Goal: Transaction & Acquisition: Purchase product/service

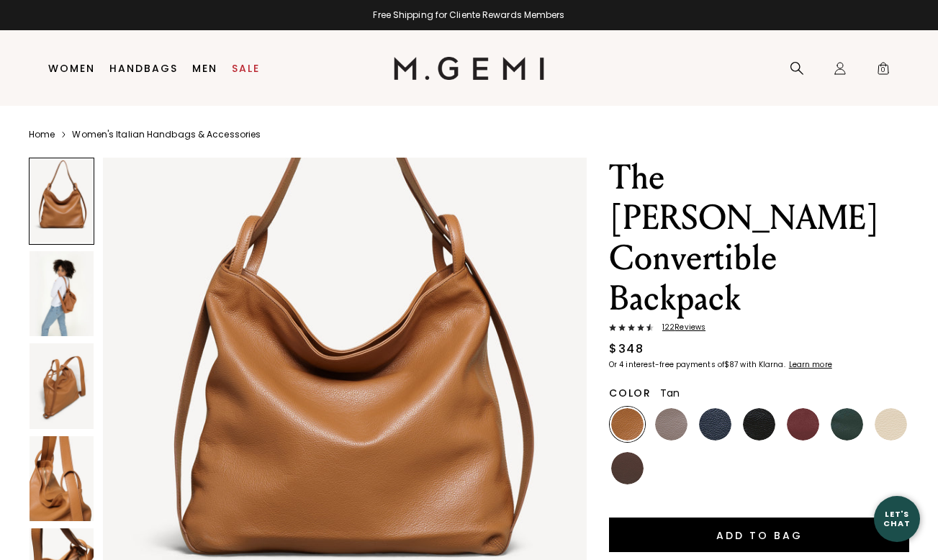
click at [61, 390] on img at bounding box center [62, 386] width 64 height 86
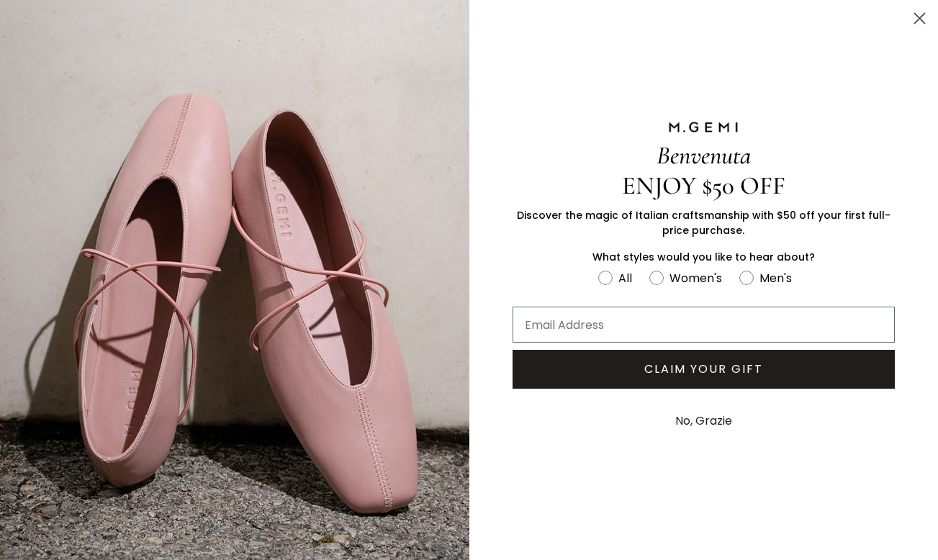
click at [922, 17] on icon "Close dialog" at bounding box center [920, 19] width 10 height 10
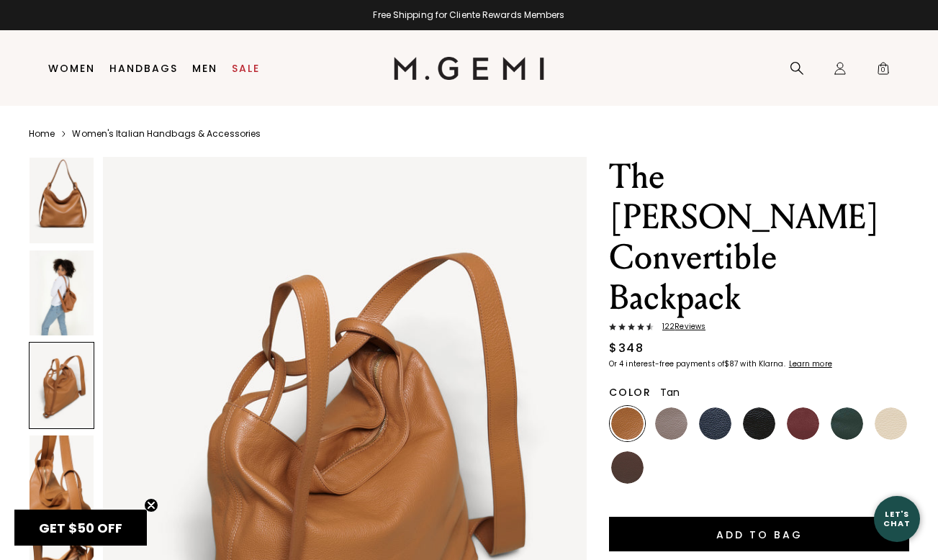
scroll to position [68, 0]
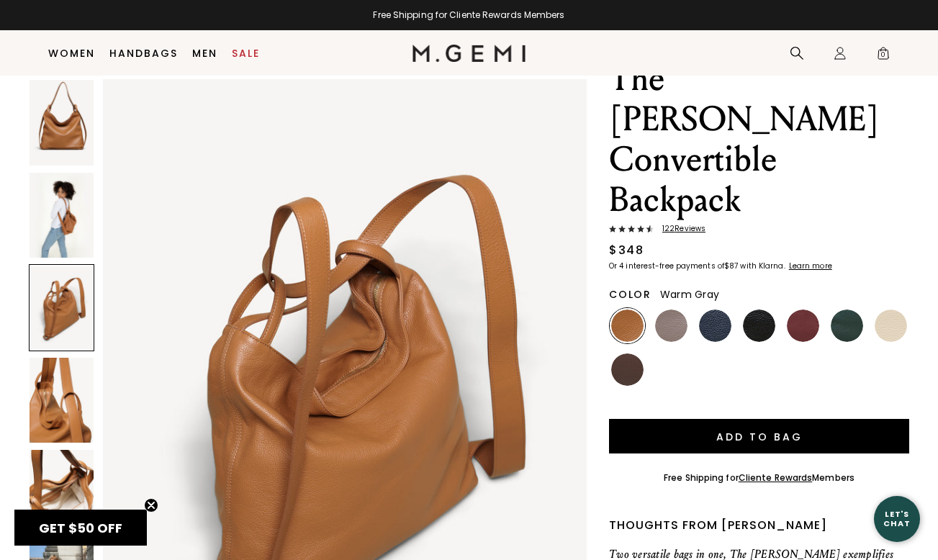
click at [672, 310] on img at bounding box center [671, 326] width 32 height 32
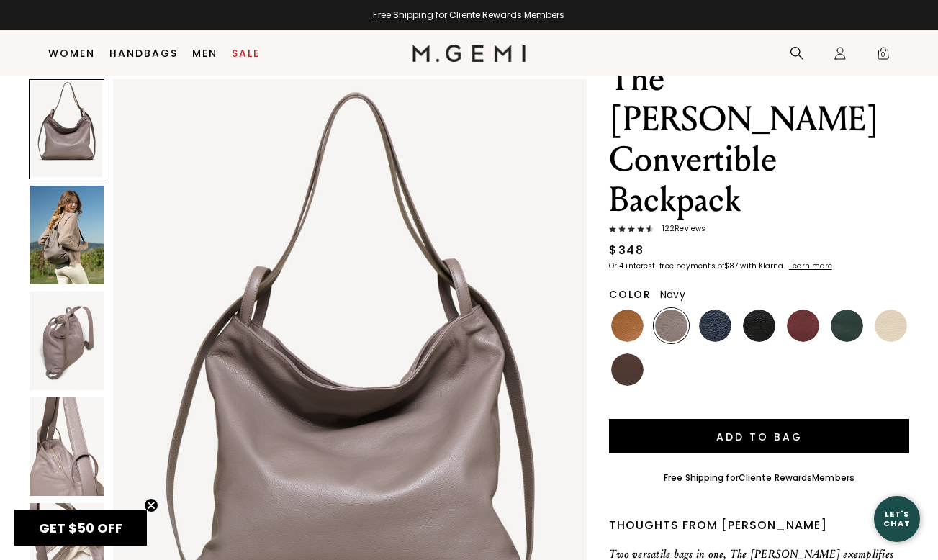
click at [711, 310] on img at bounding box center [715, 326] width 32 height 32
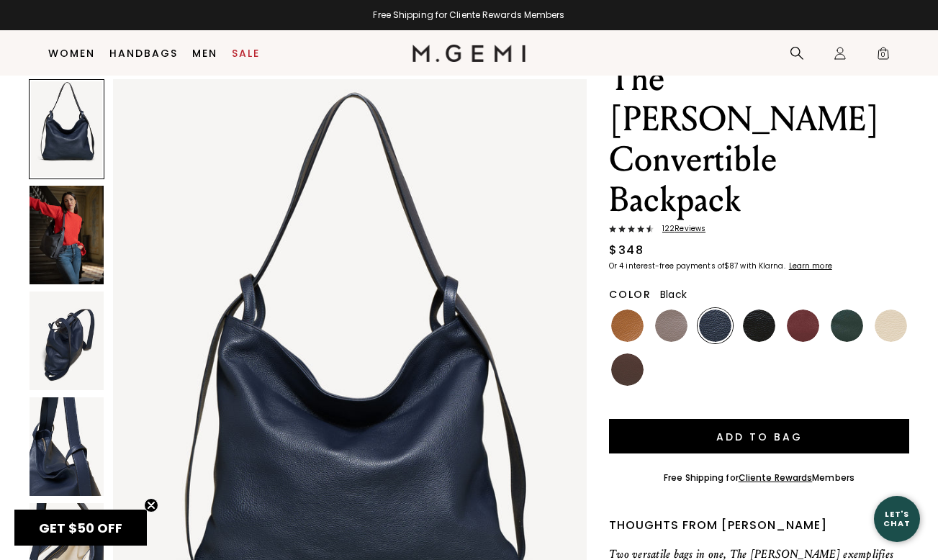
click at [755, 310] on img at bounding box center [759, 326] width 32 height 32
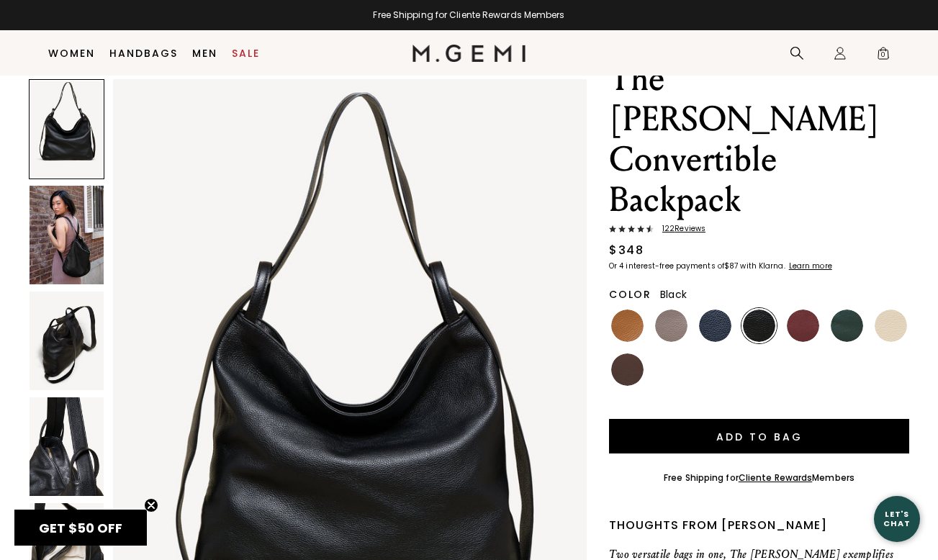
click at [76, 237] on img at bounding box center [67, 235] width 74 height 99
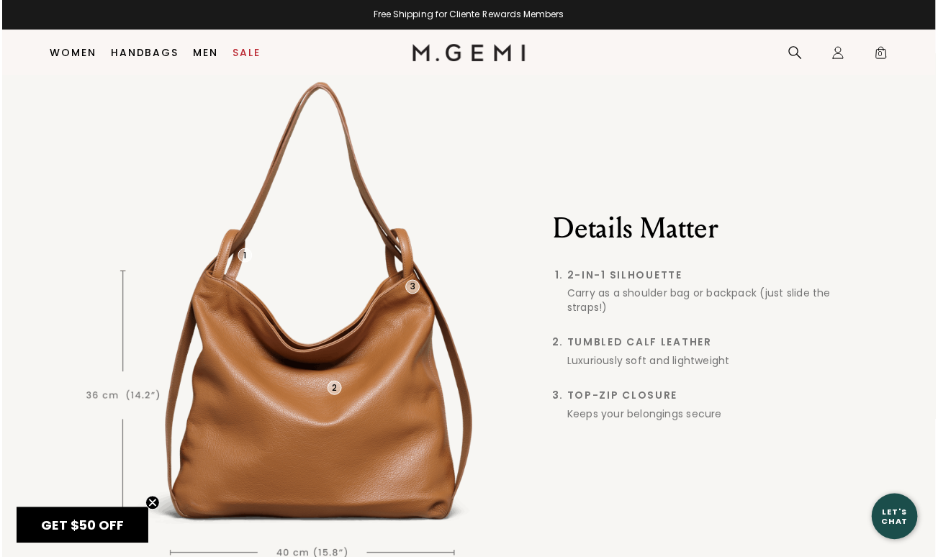
scroll to position [1180, 0]
